Goal: Task Accomplishment & Management: Manage account settings

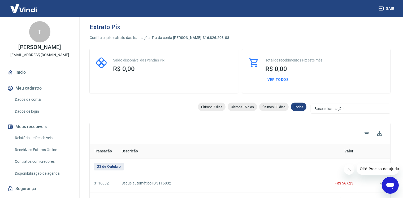
click at [49, 139] on link "Relatório de Recebíveis" at bounding box center [43, 138] width 60 height 11
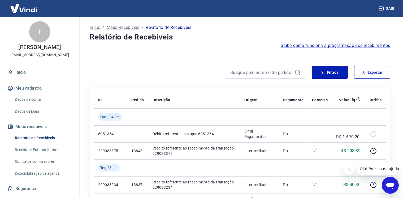
click at [348, 172] on button "Fechar mensagem da empresa" at bounding box center [348, 169] width 11 height 11
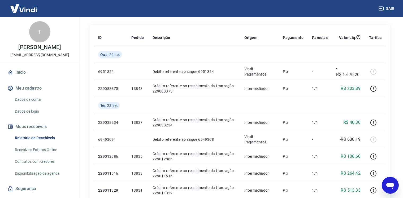
scroll to position [53, 0]
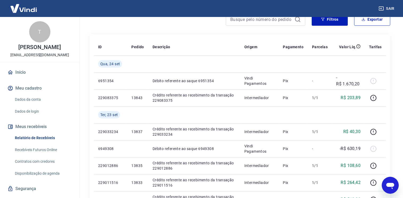
click at [57, 155] on link "Recebíveis Futuros Online" at bounding box center [43, 150] width 60 height 11
click at [20, 155] on link "Recebíveis Futuros Online" at bounding box center [43, 150] width 60 height 11
click at [27, 167] on link "Contratos com credores" at bounding box center [43, 161] width 60 height 11
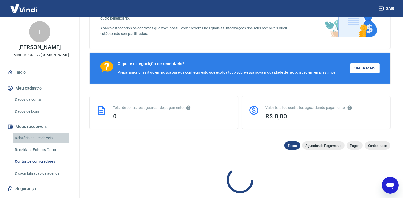
click at [34, 143] on link "Relatório de Recebíveis" at bounding box center [43, 138] width 60 height 11
